Goal: Navigation & Orientation: Find specific page/section

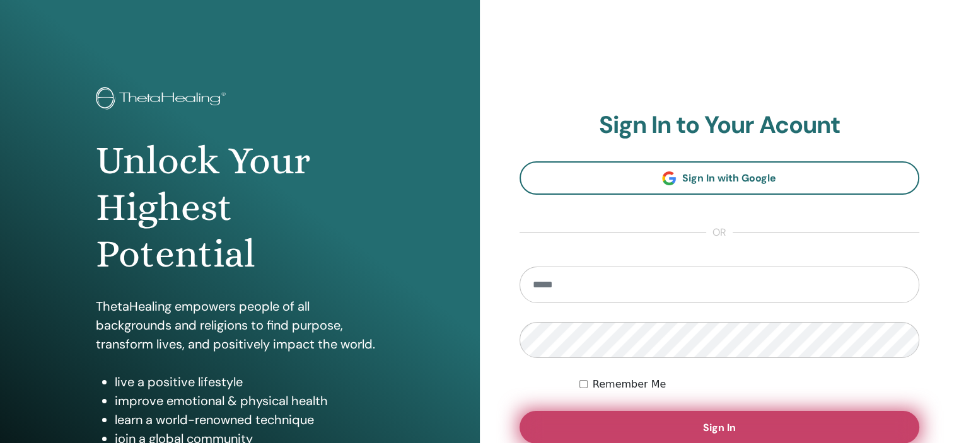
type input "**********"
click at [721, 421] on span "Sign In" at bounding box center [719, 427] width 33 height 13
type input "**********"
click at [724, 425] on span "Sign In" at bounding box center [719, 427] width 33 height 13
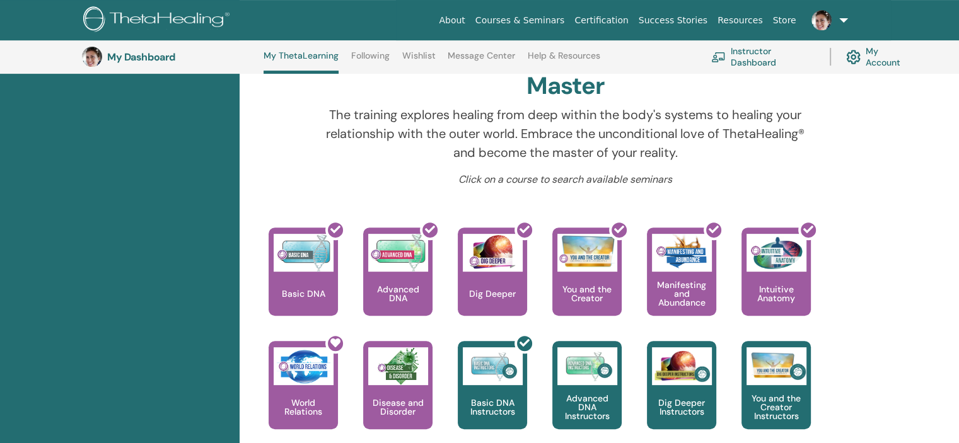
scroll to position [414, 0]
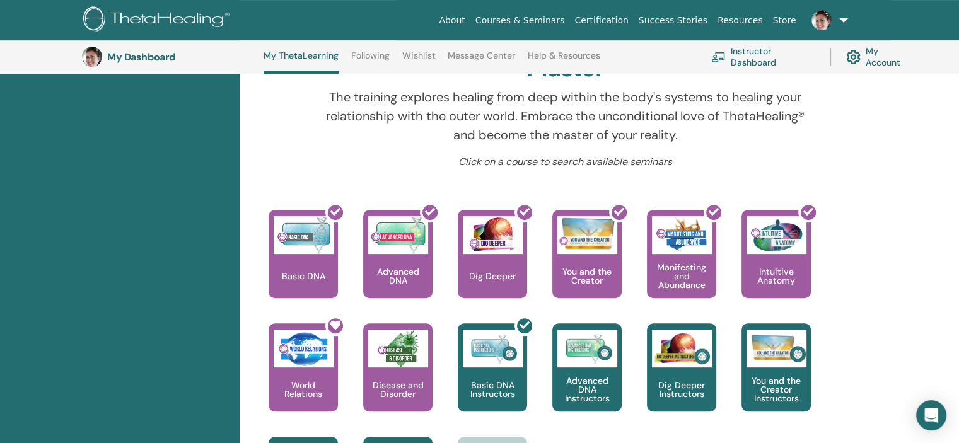
drag, startPoint x: 963, startPoint y: 82, endPoint x: 955, endPoint y: 199, distance: 116.9
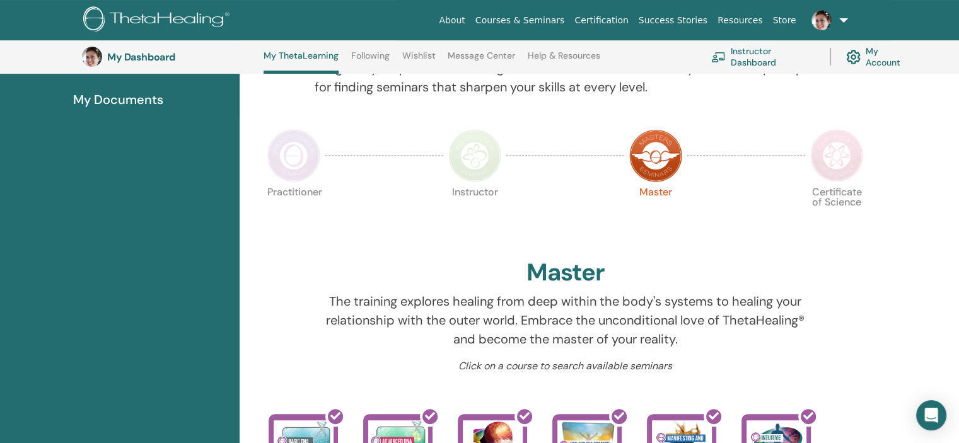
scroll to position [218, 0]
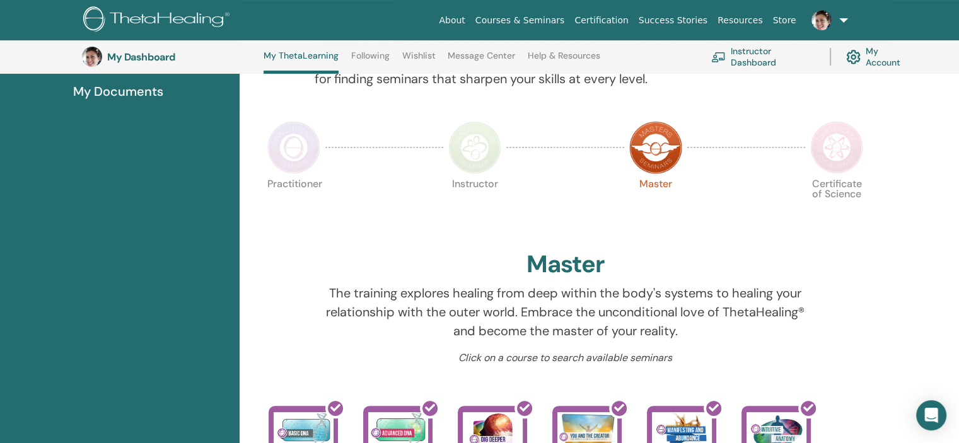
click at [832, 154] on img at bounding box center [836, 147] width 53 height 53
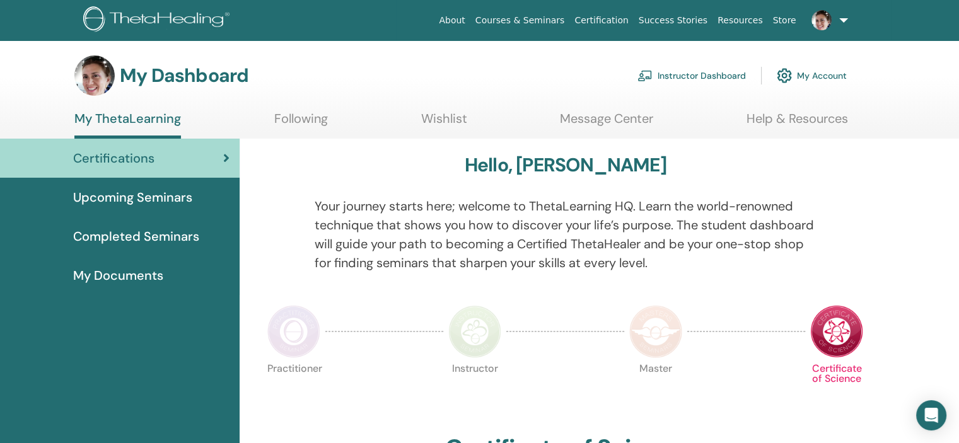
click at [109, 277] on span "My Documents" at bounding box center [118, 275] width 90 height 19
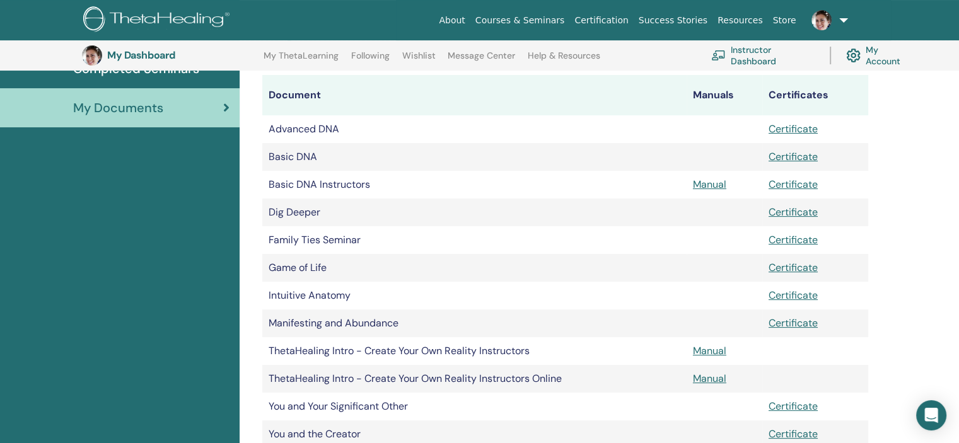
scroll to position [200, 0]
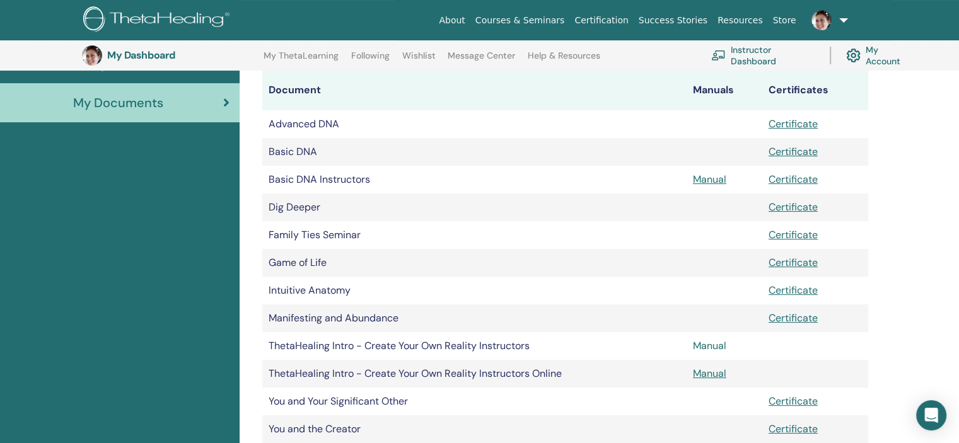
click at [707, 343] on link "Manual" at bounding box center [709, 345] width 33 height 13
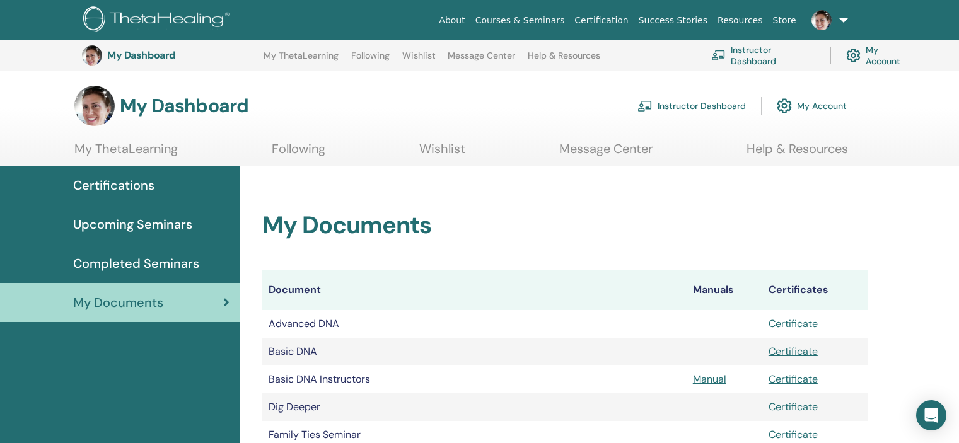
scroll to position [200, 0]
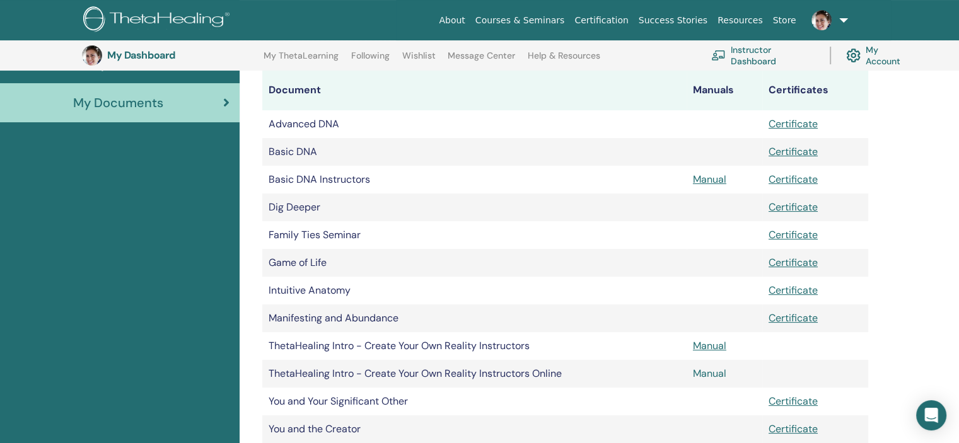
click at [711, 373] on link "Manual" at bounding box center [709, 373] width 33 height 13
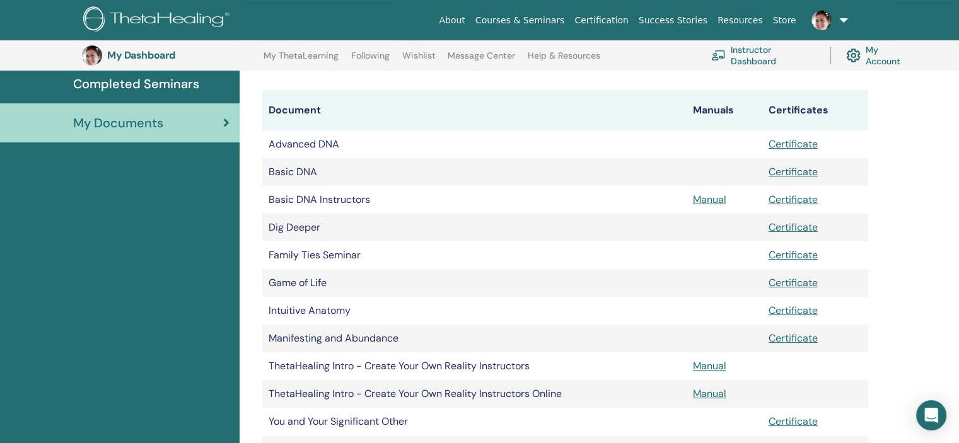
scroll to position [178, 0]
click at [706, 205] on link "Manual" at bounding box center [709, 200] width 33 height 13
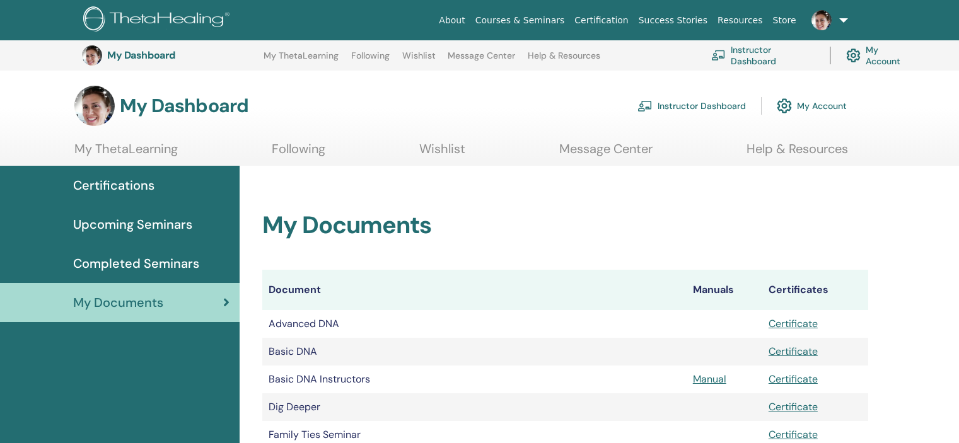
scroll to position [177, 0]
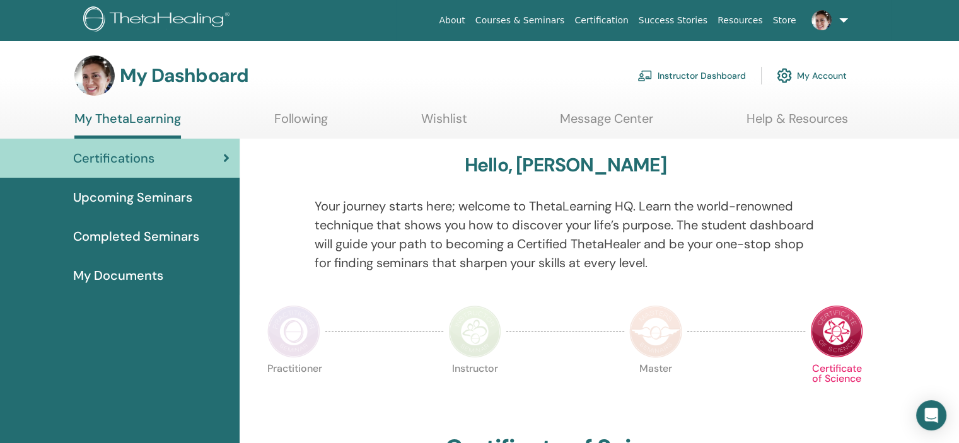
click at [119, 195] on span "Upcoming Seminars" at bounding box center [132, 197] width 119 height 19
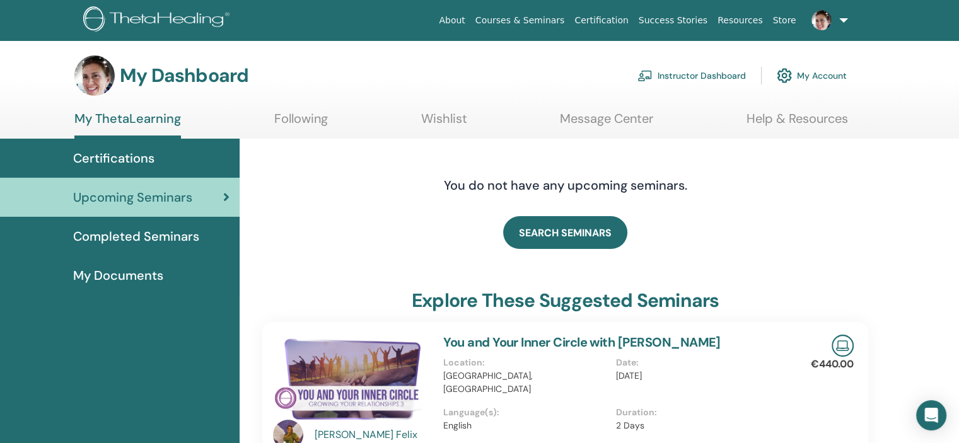
click at [107, 233] on span "Completed Seminars" at bounding box center [136, 236] width 126 height 19
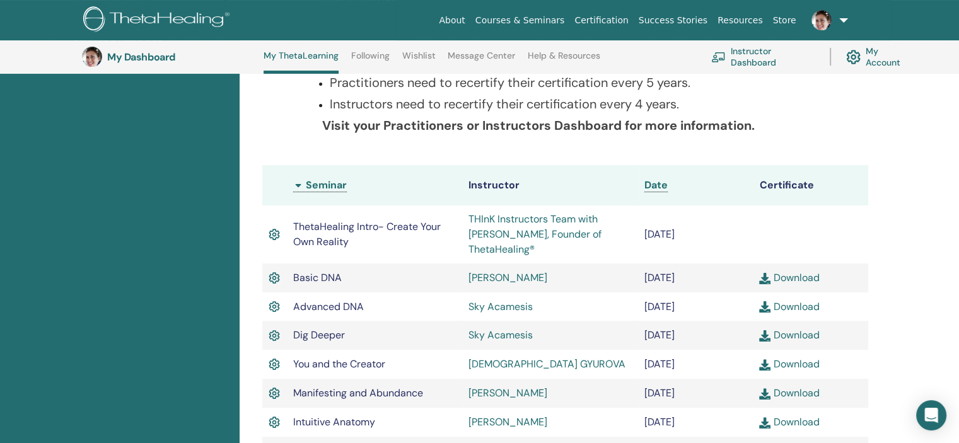
scroll to position [253, 0]
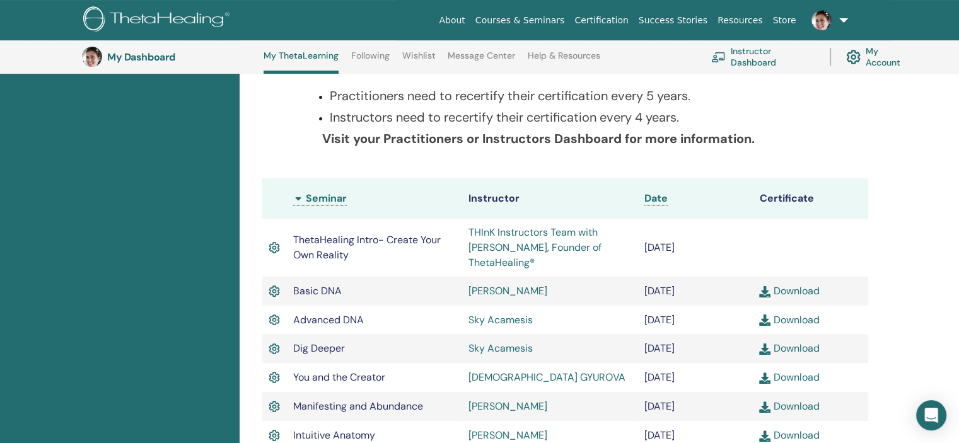
click at [956, 211] on div "Completed Seminars Below you can find your completed seminars. If you see missi…" at bounding box center [599, 370] width 719 height 903
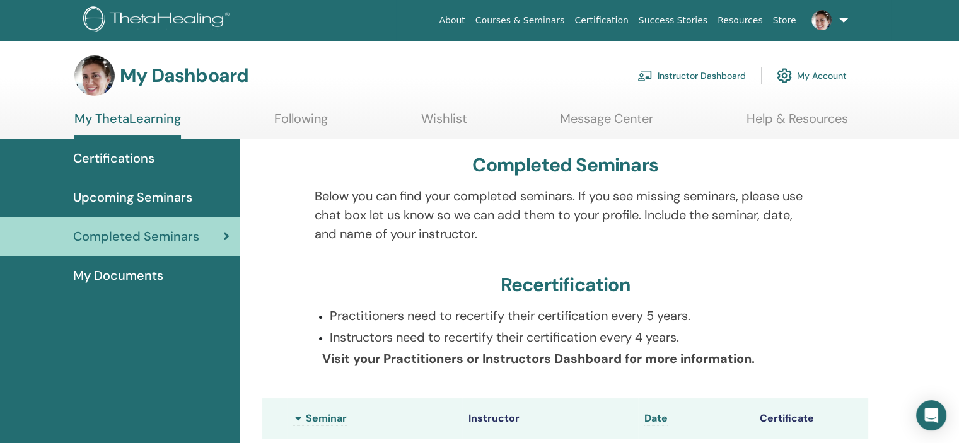
scroll to position [0, 0]
click at [128, 273] on span "My Documents" at bounding box center [118, 275] width 90 height 19
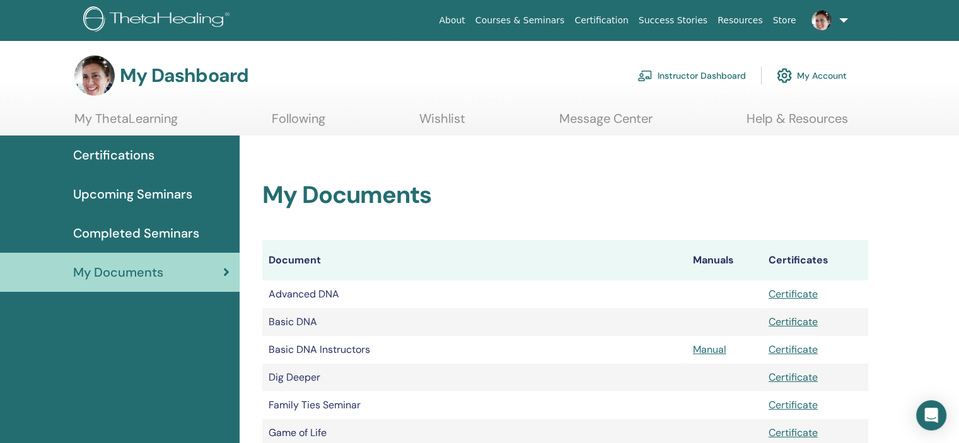
click at [842, 22] on link at bounding box center [827, 20] width 52 height 40
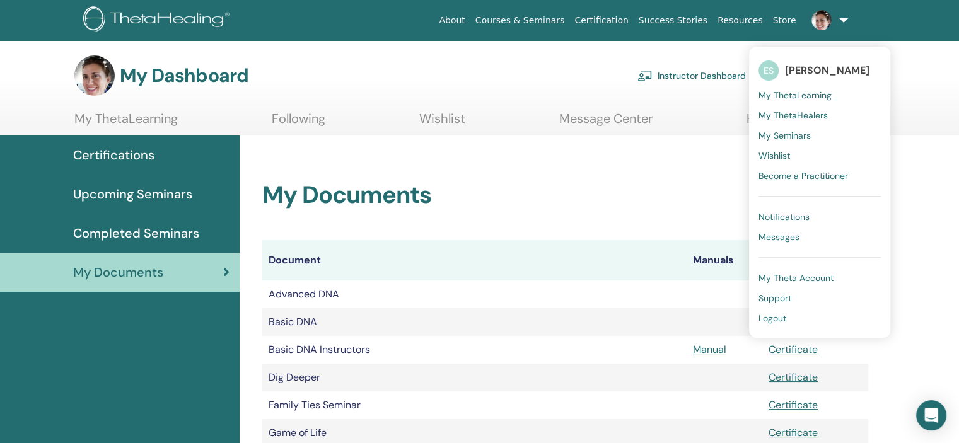
click at [796, 93] on span "My ThetaLearning" at bounding box center [794, 95] width 73 height 11
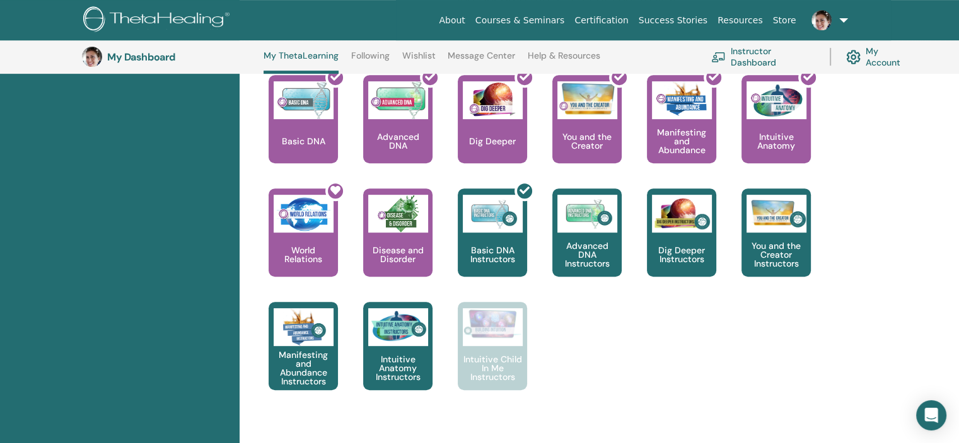
scroll to position [630, 0]
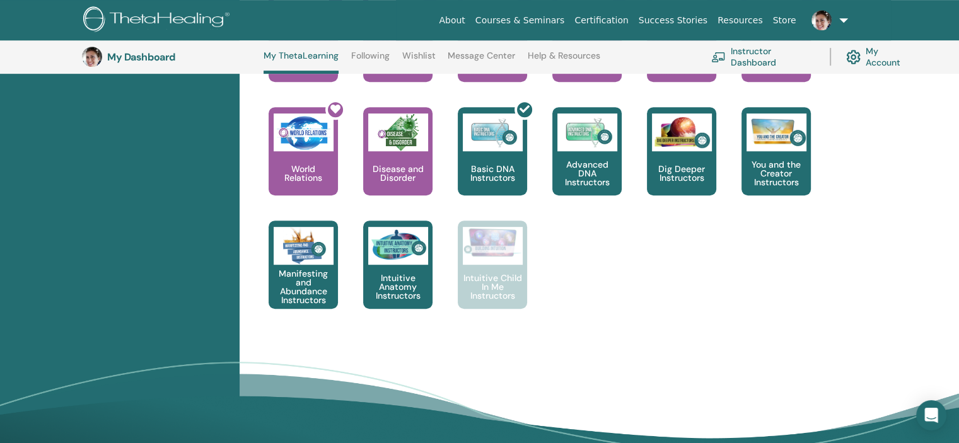
click at [847, 19] on link at bounding box center [827, 20] width 52 height 40
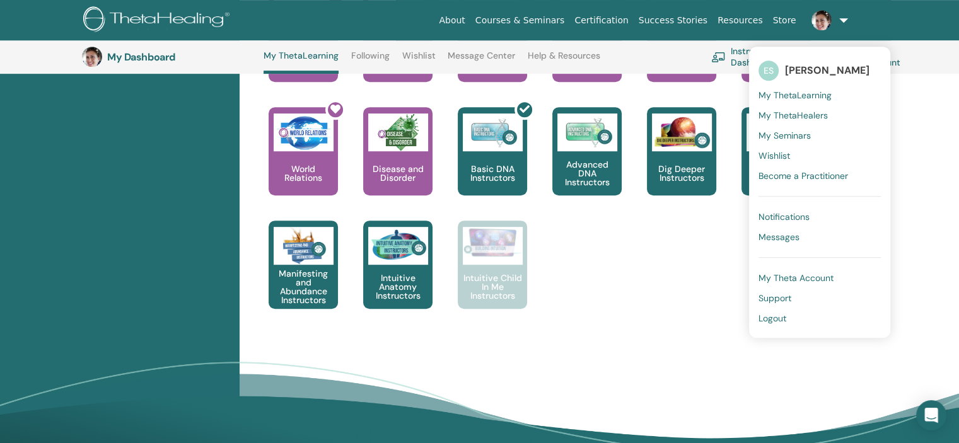
click at [774, 320] on span "Logout" at bounding box center [772, 318] width 28 height 11
